Goal: Find specific page/section: Find specific page/section

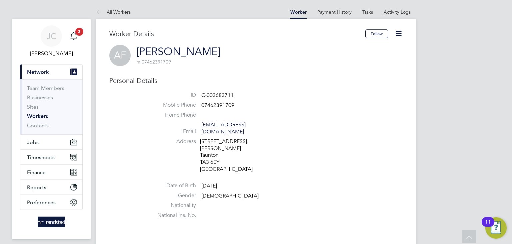
scroll to position [105, 0]
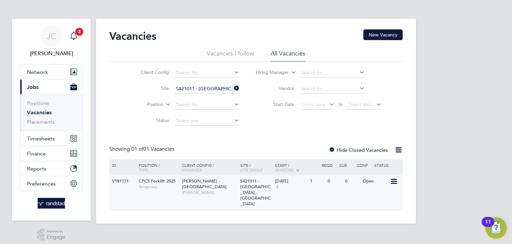
click at [214, 189] on span "[PERSON_NAME]" at bounding box center [209, 191] width 55 height 5
